Goal: Ask a question

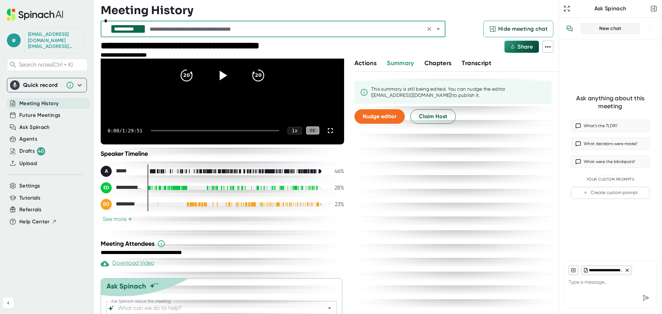
scroll to position [98, 0]
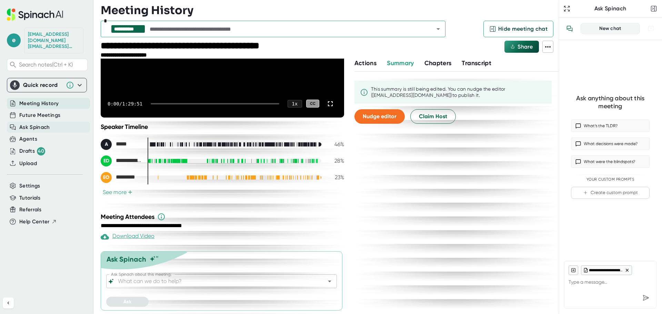
click at [34, 123] on span "Ask Spinach" at bounding box center [34, 127] width 31 height 8
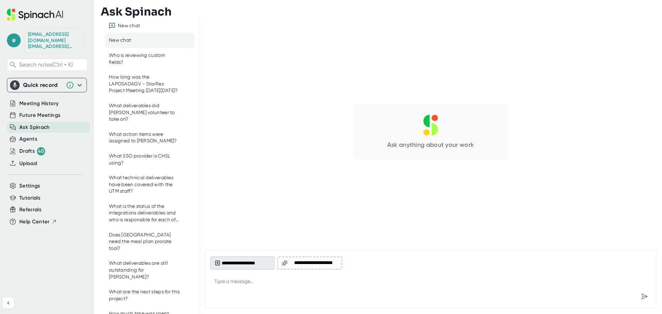
click at [250, 260] on button "**********" at bounding box center [242, 262] width 64 height 13
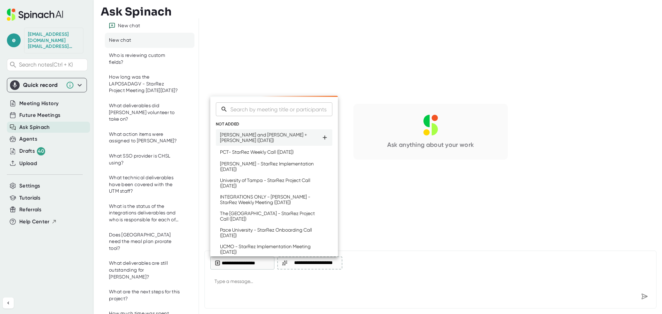
click at [254, 140] on div "[PERSON_NAME] and [PERSON_NAME] + [PERSON_NAME] ([DATE])" at bounding box center [270, 137] width 101 height 11
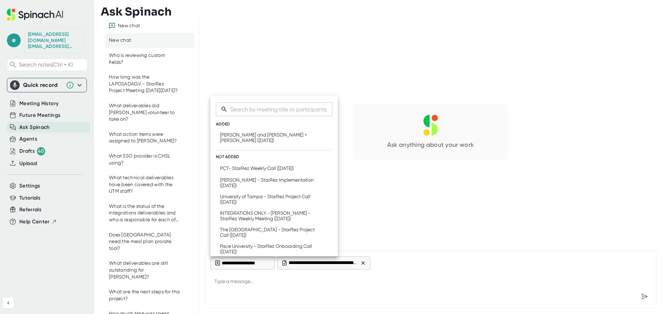
click at [269, 287] on div at bounding box center [331, 157] width 662 height 314
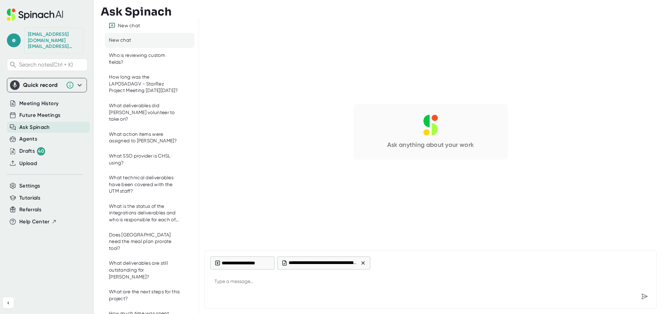
type textarea "x"
click at [265, 286] on textarea at bounding box center [430, 282] width 440 height 17
type textarea "W"
type textarea "x"
type textarea "Wh"
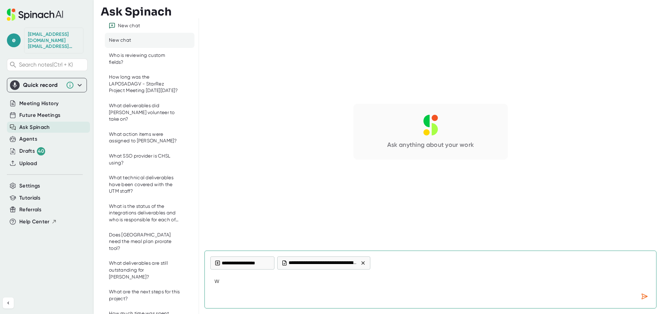
type textarea "x"
type textarea "Wha"
type textarea "x"
type textarea "What"
type textarea "x"
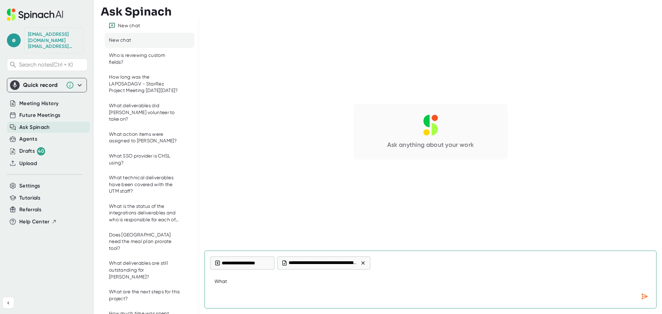
type textarea "What"
type textarea "x"
type textarea "What w"
type textarea "x"
type textarea "What we"
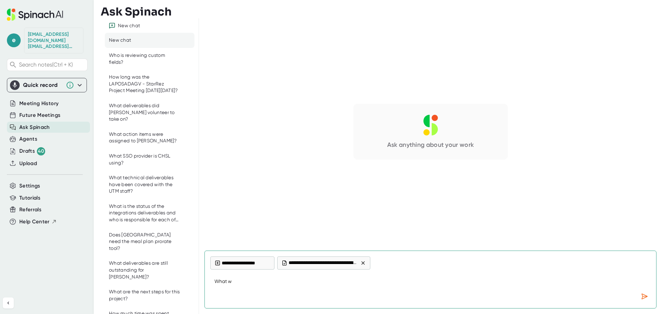
type textarea "x"
type textarea "What wer"
type textarea "x"
type textarea "What were"
type textarea "x"
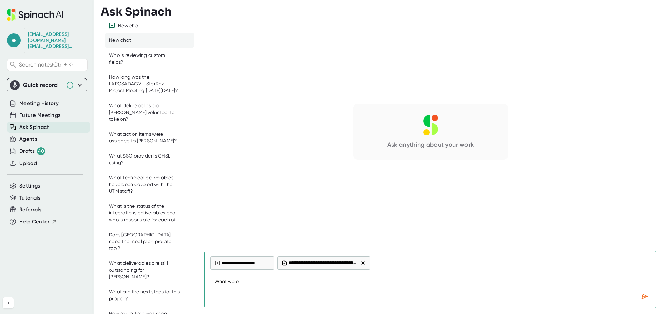
type textarea "What were"
type textarea "x"
type textarea "What were e"
type textarea "x"
type textarea "What were el"
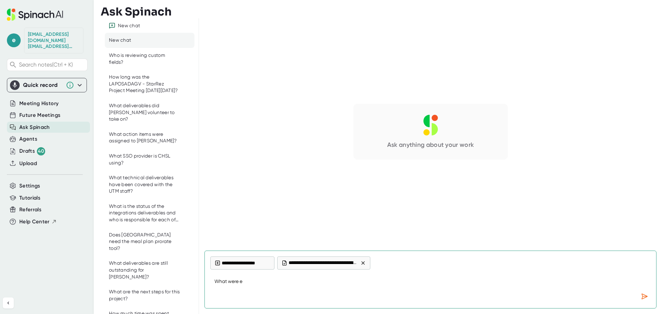
type textarea "x"
type textarea "What were e"
type textarea "x"
type textarea "What were"
type textarea "x"
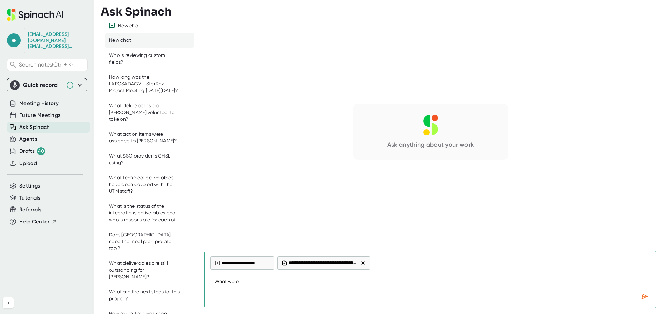
type textarea "What were E"
type textarea "x"
type textarea "What were El"
type textarea "x"
type textarea "What were [PERSON_NAME]"
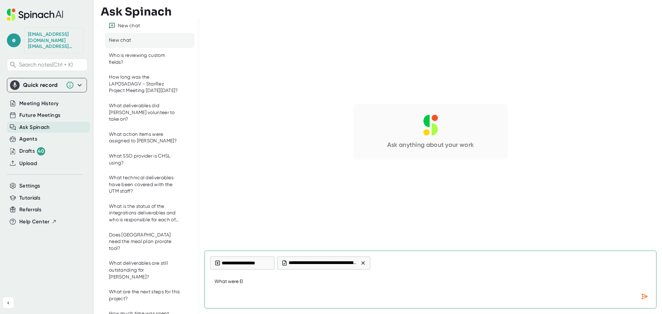
type textarea "x"
type textarea "What were Elij"
type textarea "x"
type textarea "What were [PERSON_NAME]"
type textarea "x"
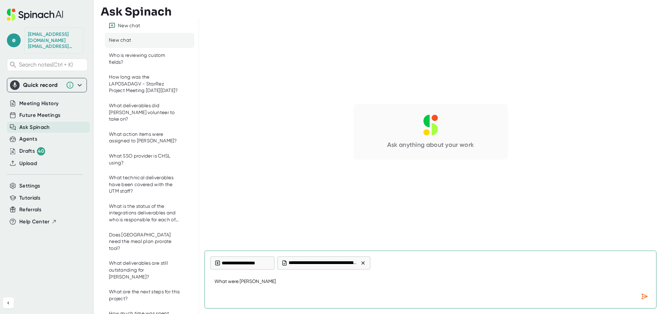
type textarea "What were [PERSON_NAME]"
type textarea "x"
type textarea "What were [PERSON_NAME]'"
type textarea "x"
type textarea "What were [PERSON_NAME]'s"
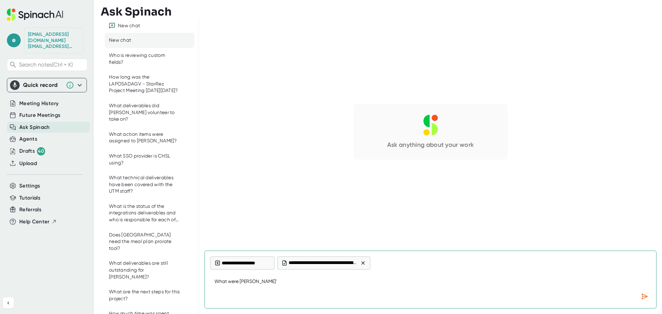
type textarea "x"
type textarea "What were [PERSON_NAME]'s"
type textarea "x"
type textarea "What were [PERSON_NAME]'s d"
type textarea "x"
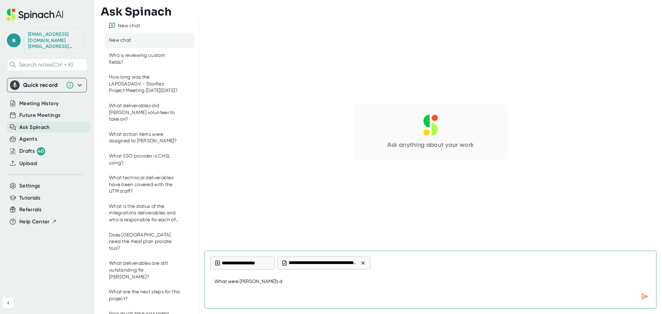
type textarea "What were [PERSON_NAME]'s de"
type textarea "x"
type textarea "What were [PERSON_NAME]'s d"
type textarea "x"
type textarea "What were [PERSON_NAME]'s"
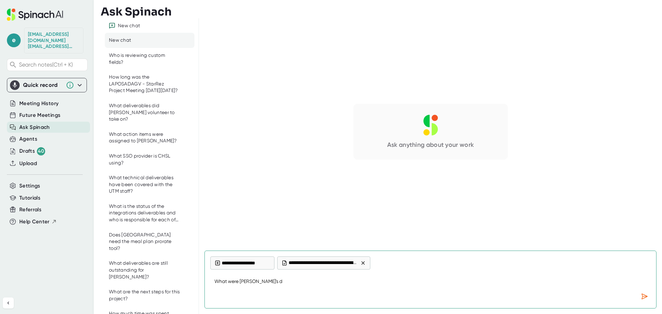
type textarea "x"
type textarea "What were [PERSON_NAME]'s a"
type textarea "x"
type textarea "What were [PERSON_NAME]'s ac"
type textarea "x"
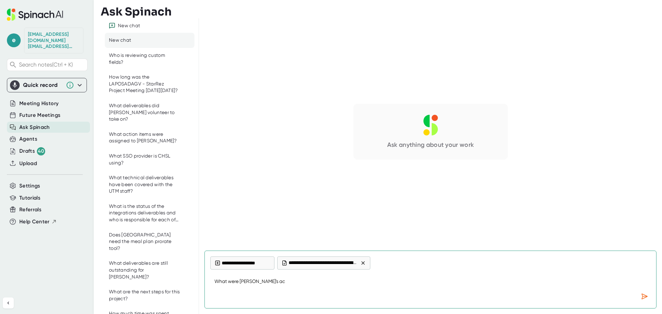
type textarea "What were [PERSON_NAME]'s act"
type textarea "x"
type textarea "What were [PERSON_NAME]'s acti"
type textarea "x"
type textarea "What were [PERSON_NAME]'s actio"
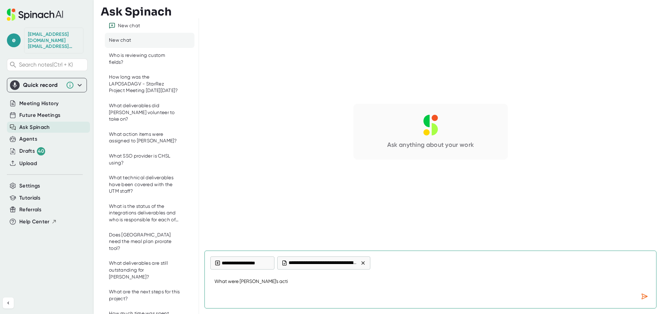
type textarea "x"
type textarea "What were [PERSON_NAME]'s action"
type textarea "x"
type textarea "What were [PERSON_NAME]'s action"
type textarea "x"
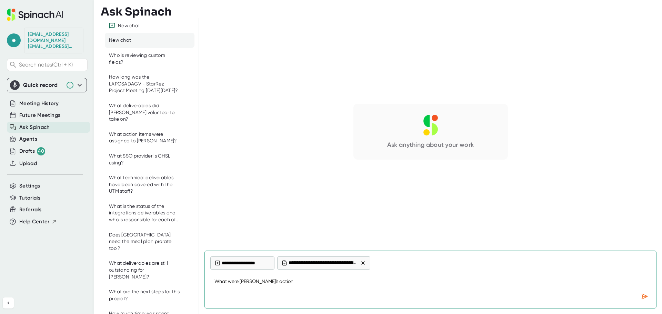
type textarea "What were [PERSON_NAME]'s action i"
type textarea "x"
type textarea "What were [PERSON_NAME]'s action it"
type textarea "x"
type textarea "What were [PERSON_NAME]'s action ite"
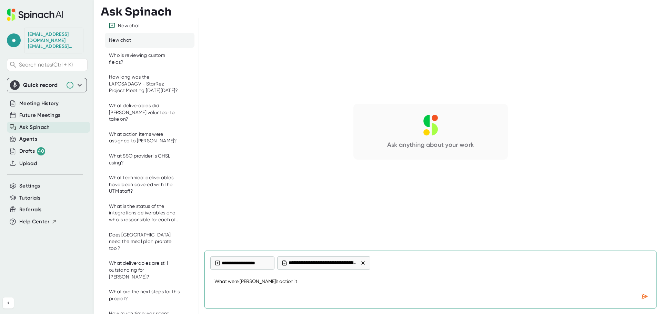
type textarea "x"
type textarea "What were [PERSON_NAME]'s action item"
type textarea "x"
type textarea "What were [PERSON_NAME]'s action items"
type textarea "x"
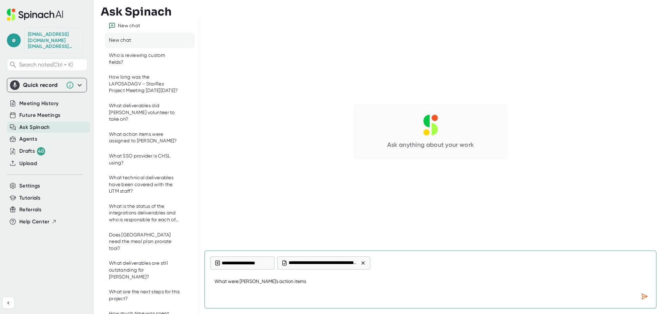
type textarea "What were [PERSON_NAME]'s action items"
type textarea "x"
type textarea "What were [PERSON_NAME]'s action items f"
type textarea "x"
type textarea "What were [PERSON_NAME]'s action items fr"
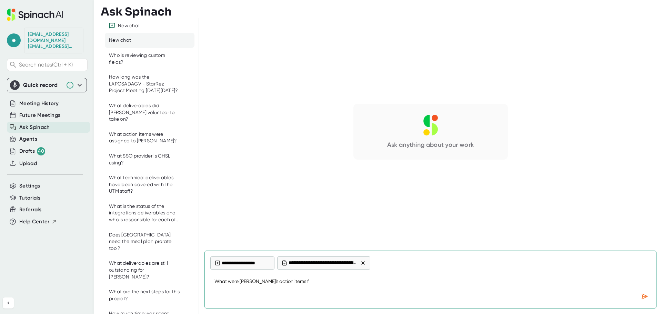
type textarea "x"
type textarea "What were [PERSON_NAME]'s action items fro"
type textarea "x"
type textarea "What were [PERSON_NAME]'s action items from"
type textarea "x"
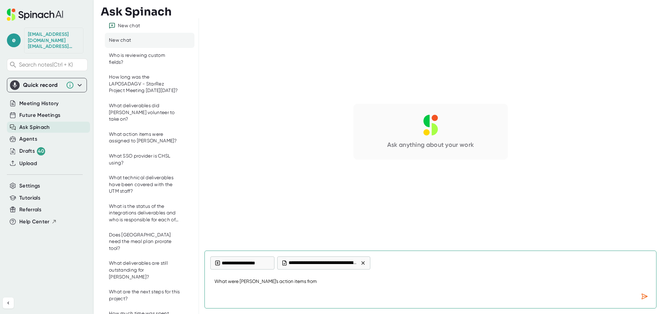
type textarea "What were [PERSON_NAME]'s action items from"
type textarea "x"
type textarea "What were [PERSON_NAME]'s action items from t"
type textarea "x"
type textarea "What were [PERSON_NAME]'s action items from th"
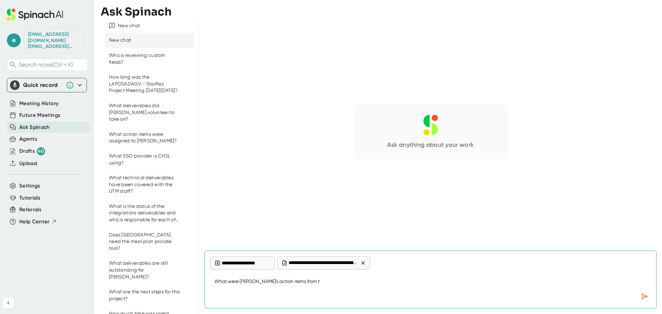
type textarea "x"
type textarea "What were [PERSON_NAME]'s action items from thi"
type textarea "x"
type textarea "What were [PERSON_NAME]'s action items from this"
type textarea "x"
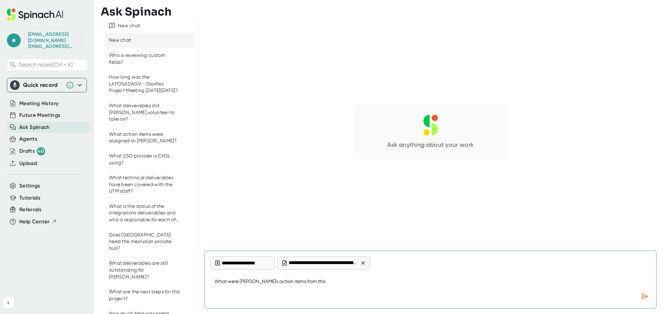
type textarea "What were [PERSON_NAME]'s action items from this"
type textarea "x"
type textarea "What were [PERSON_NAME]'s action items from this m"
type textarea "x"
type textarea "What were [PERSON_NAME]'s action items from this me"
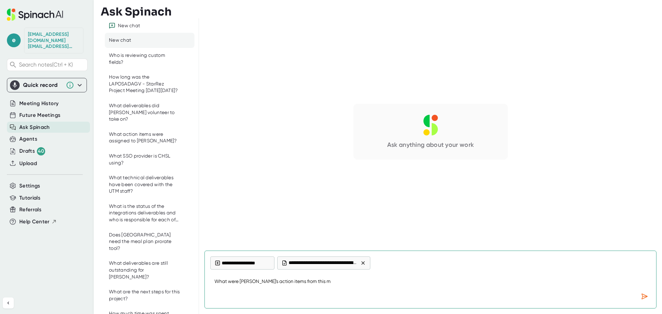
type textarea "x"
type textarea "What were [PERSON_NAME]'s action items from this mee"
type textarea "x"
type textarea "What were [PERSON_NAME]'s action items from this meet"
type textarea "x"
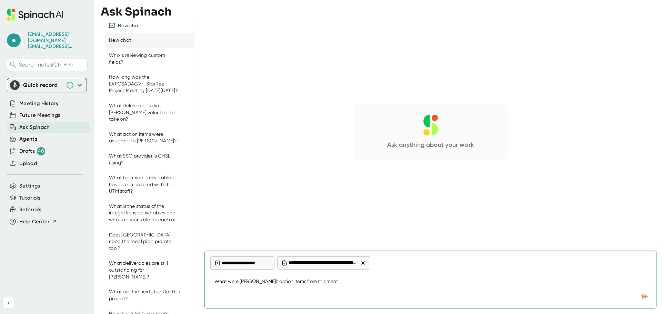
type textarea "What were [PERSON_NAME]'s action items from this meeti"
type textarea "x"
type textarea "What were [PERSON_NAME]'s action items from this meetin"
type textarea "x"
type textarea "What were [PERSON_NAME]'s action items from this meeting"
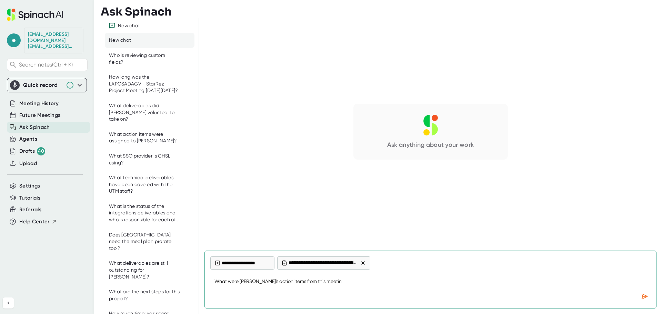
type textarea "x"
type textarea "What were [PERSON_NAME]'s action items from this meeting?"
type textarea "x"
type textarea "What were [PERSON_NAME]'s action items from this meeting?"
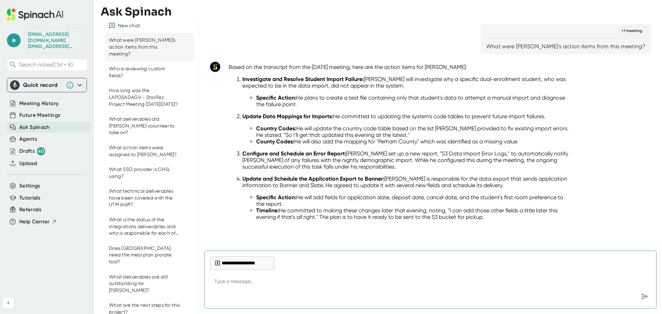
scroll to position [8, 0]
type textarea "x"
type textarea "W"
type textarea "x"
type textarea "Wh"
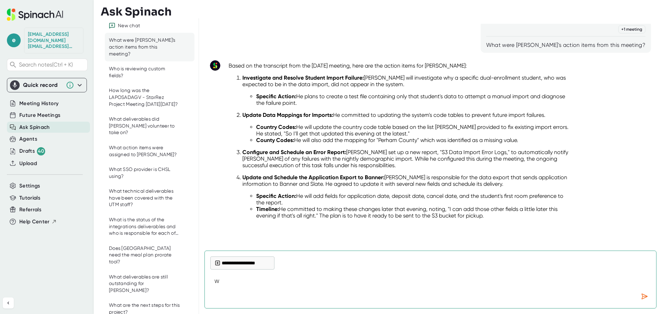
type textarea "x"
type textarea "Wha"
type textarea "x"
type textarea "What"
type textarea "x"
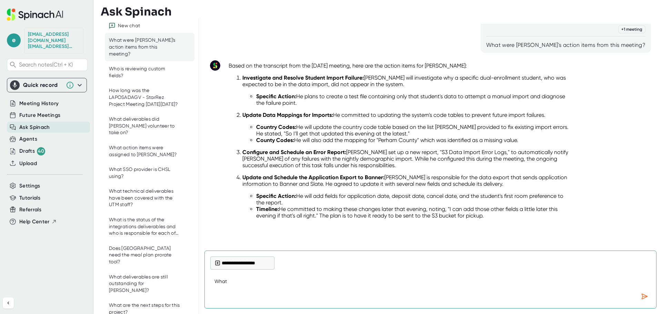
type textarea "What"
type textarea "x"
type textarea "What t"
type textarea "x"
type textarea "What ti"
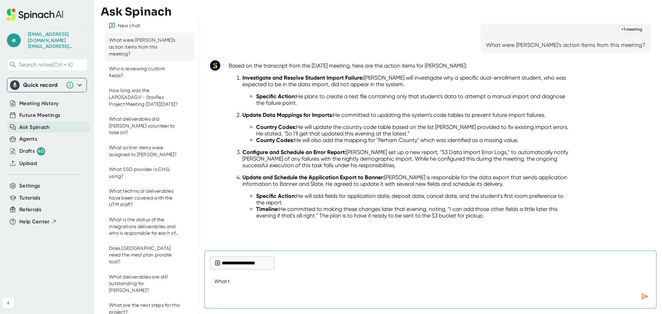
type textarea "x"
type textarea "What [PERSON_NAME]"
type textarea "x"
type textarea "What time"
type textarea "x"
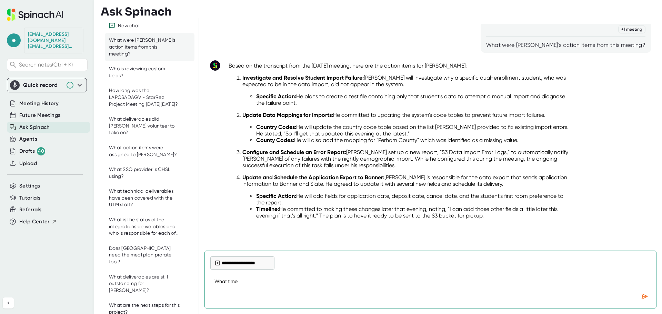
type textarea "What time"
type textarea "x"
type textarea "What time t"
type textarea "x"
type textarea "What time"
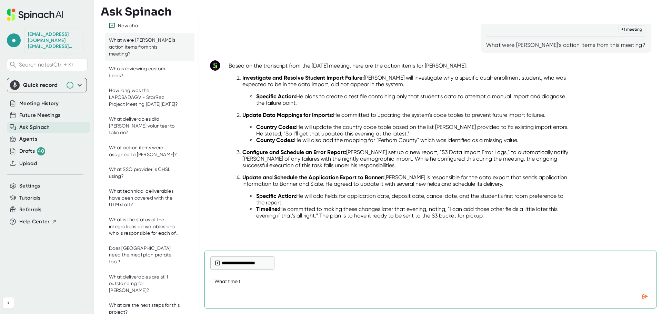
type textarea "x"
type textarea "What time d"
type textarea "x"
type textarea "What time di"
type textarea "x"
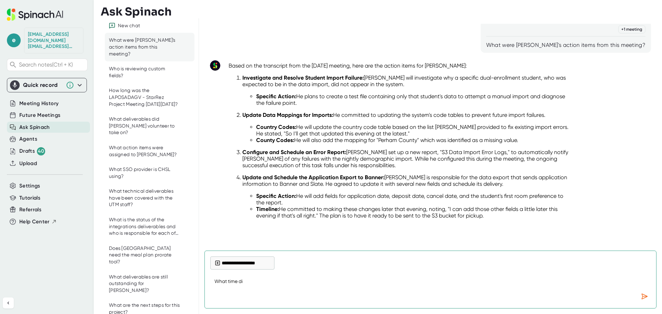
type textarea "What time did"
type textarea "x"
type textarea "What time did"
type textarea "x"
type textarea "What time did A"
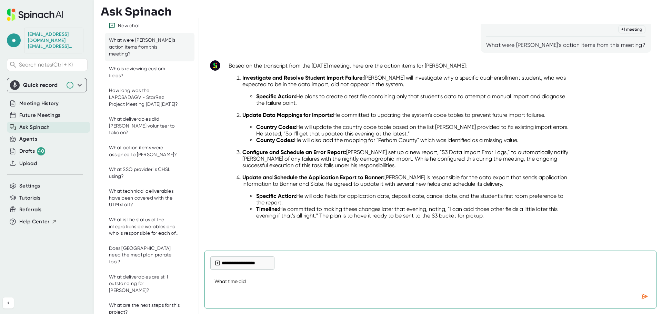
type textarea "x"
type textarea "What time did [PERSON_NAME]"
type textarea "x"
type textarea "What time did All"
type textarea "x"
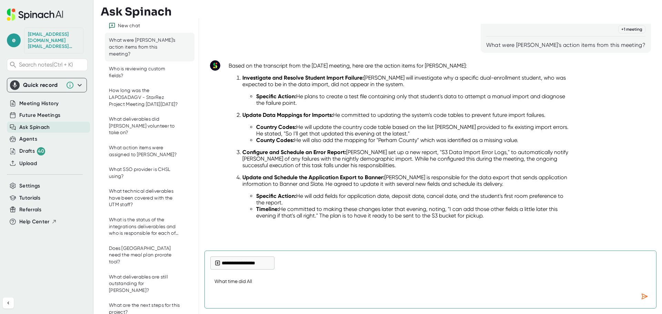
type textarea "What time did Alle"
type textarea "x"
type textarea "What time did [PERSON_NAME]"
type textarea "x"
type textarea "What time did [PERSON_NAME]"
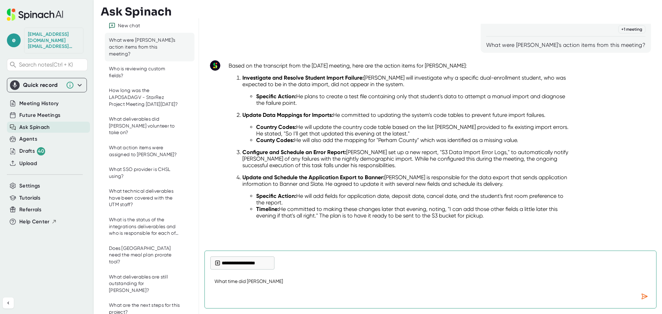
type textarea "x"
type textarea "What time did [PERSON_NAME]"
type textarea "x"
type textarea "What time did [PERSON_NAME]"
type textarea "x"
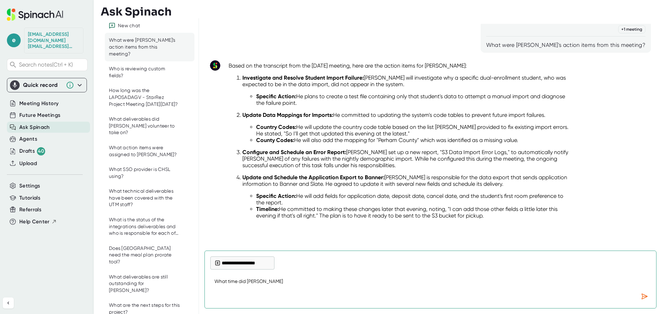
type textarea "What time did [PERSON_NAME]"
type textarea "x"
type textarea "What time did [PERSON_NAME] want"
type textarea "x"
type textarea "What time did [PERSON_NAME] want"
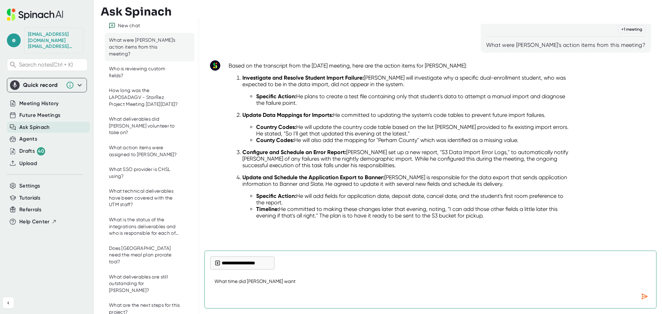
type textarea "x"
type textarea "What time did [PERSON_NAME] want t"
type textarea "x"
type textarea "What time did [PERSON_NAME] want th"
type textarea "x"
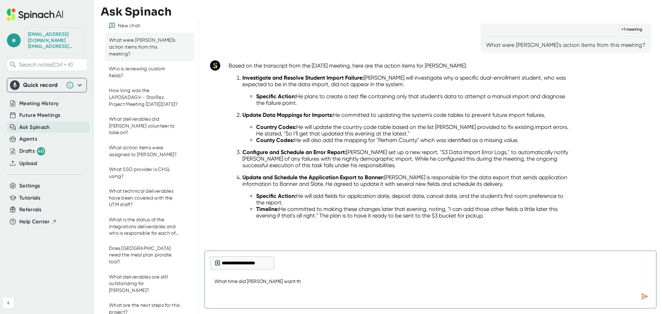
type textarea "What time did [PERSON_NAME] want the"
type textarea "x"
type textarea "What time did [PERSON_NAME] want the"
type textarea "x"
type textarea "What time did [PERSON_NAME] want the A"
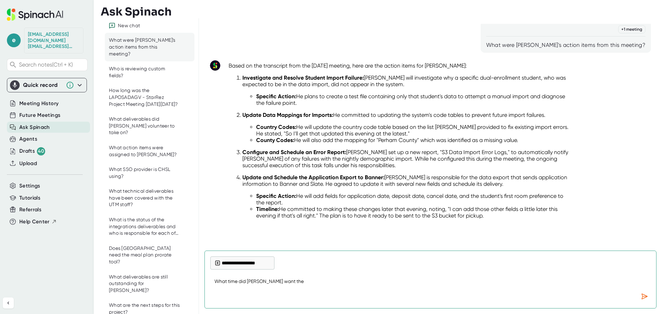
type textarea "x"
type textarea "What time did [PERSON_NAME] want the Ap"
type textarea "x"
type textarea "What time did [PERSON_NAME] want the App"
type textarea "x"
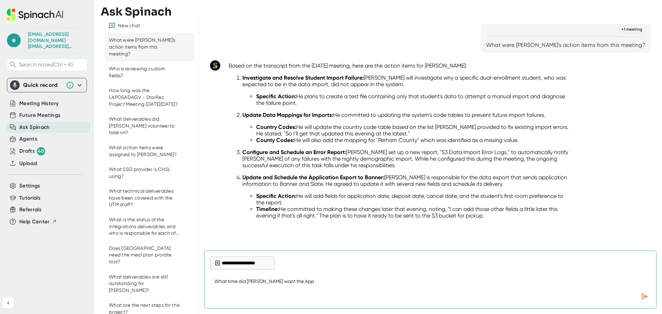
type textarea "What time did [PERSON_NAME] want the Appl"
type textarea "x"
type textarea "What time did [PERSON_NAME] want the Appli"
type textarea "x"
type textarea "What time did [PERSON_NAME] want the Applic"
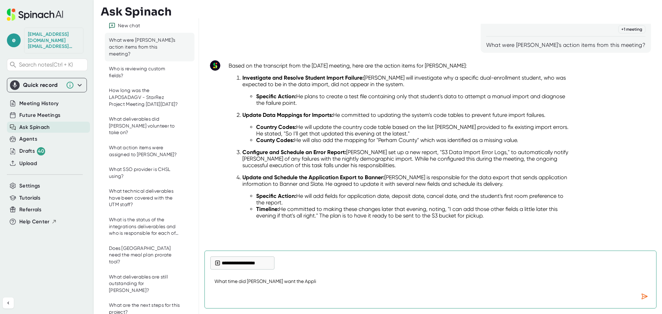
type textarea "x"
type textarea "What time did [PERSON_NAME] want the Applica"
type textarea "x"
type textarea "What time did [PERSON_NAME] want the Applicat"
type textarea "x"
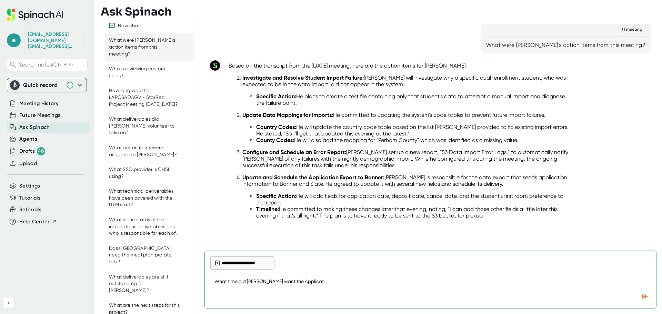
type textarea "What time did [PERSON_NAME] want the Applicati"
type textarea "x"
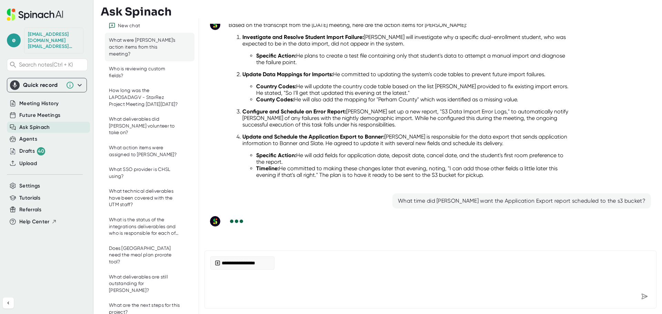
scroll to position [73, 0]
